Goal: Check status

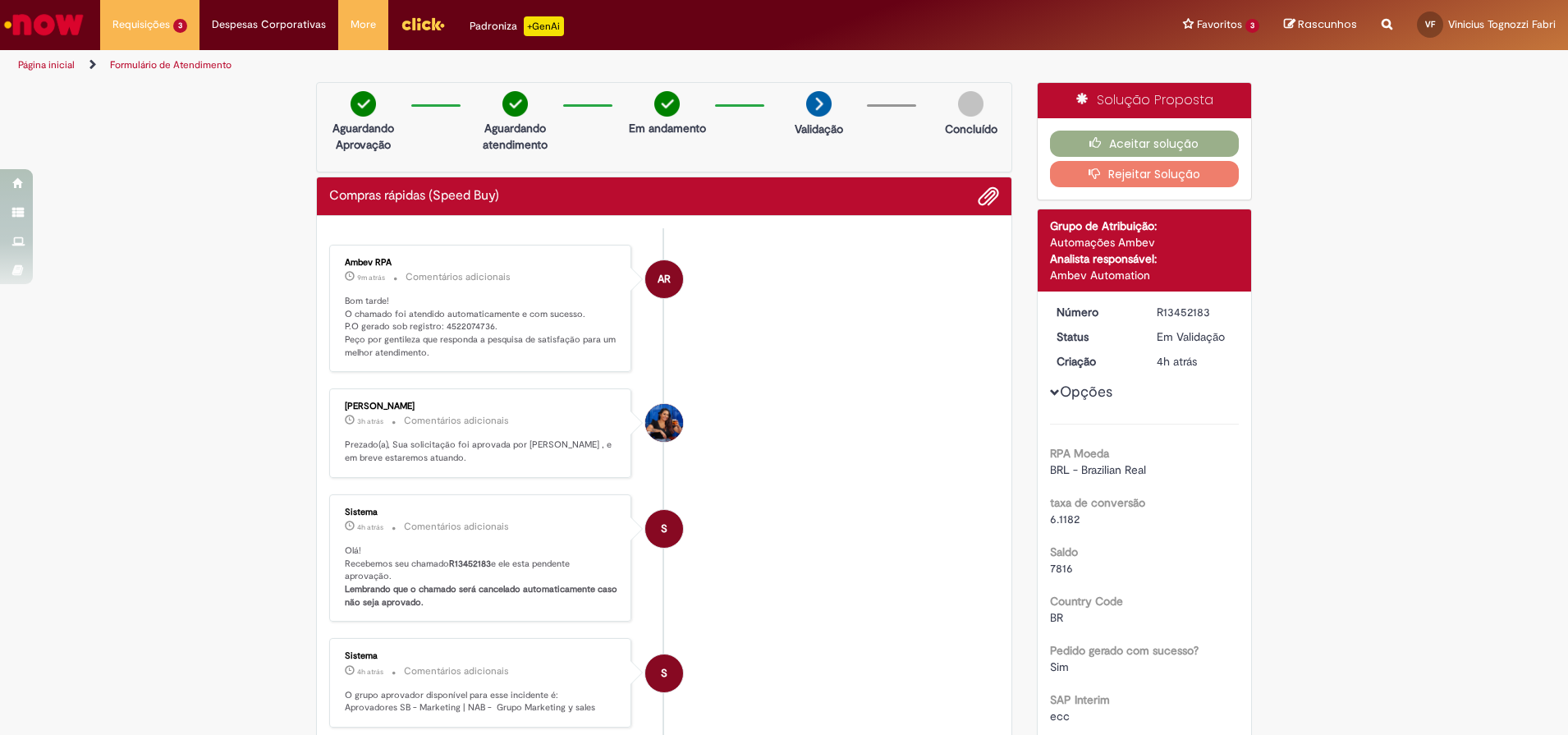
click at [470, 328] on p "Bom tarde! O chamado foi atendido automaticamente e com sucesso. P.O gerado sob…" at bounding box center [482, 328] width 273 height 65
copy p "4522074736"
